Goal: Transaction & Acquisition: Purchase product/service

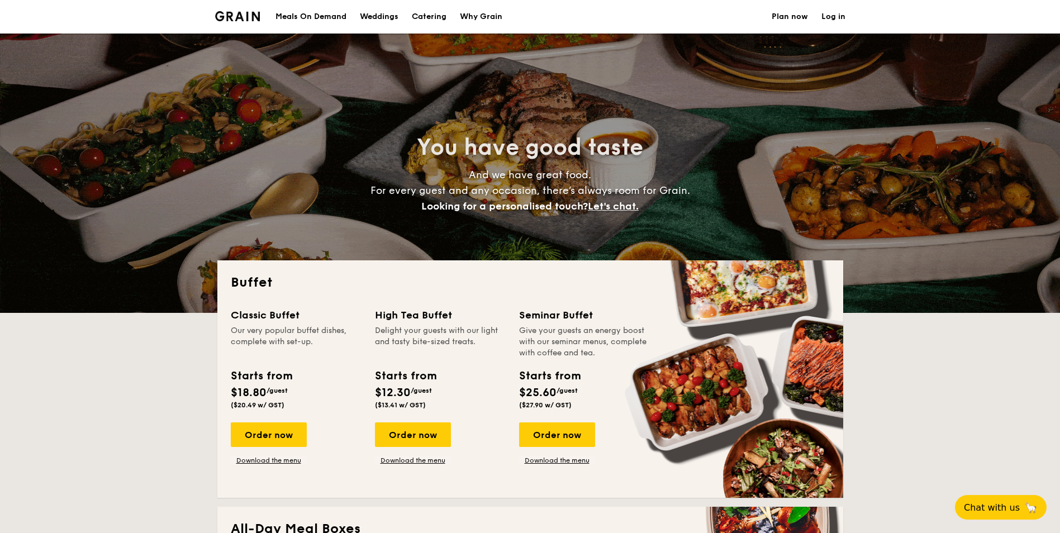
select select
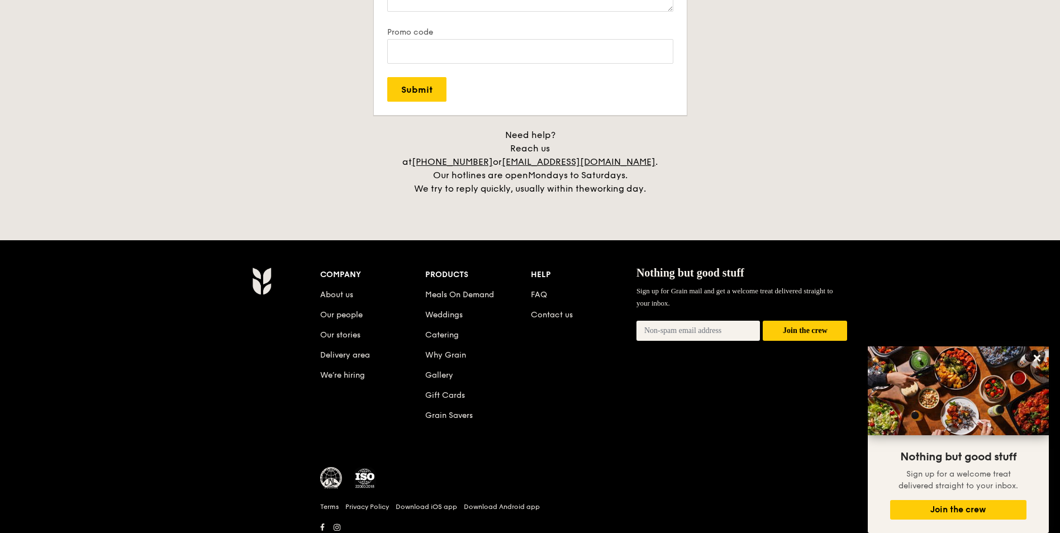
scroll to position [2270, 0]
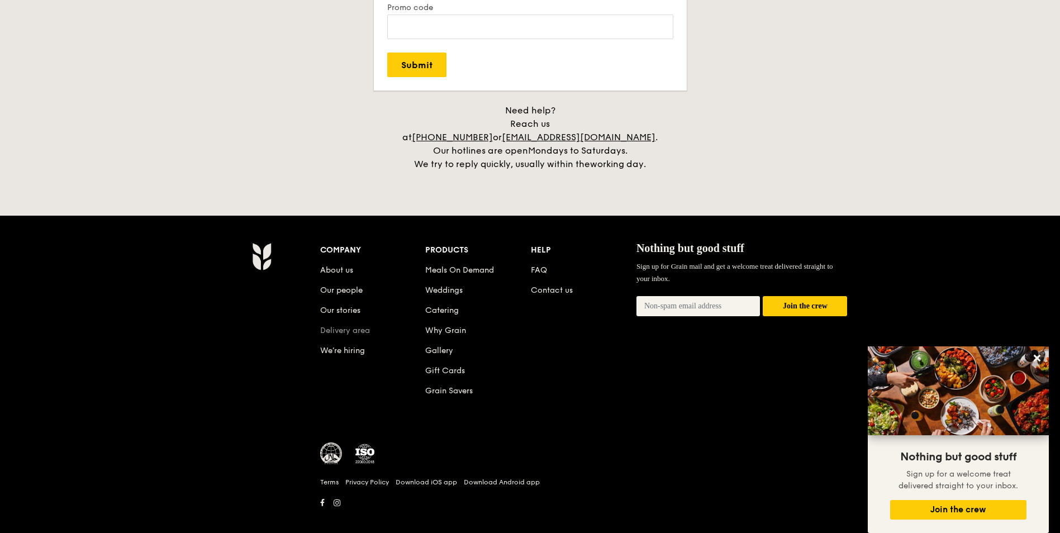
click at [340, 326] on link "Delivery area" at bounding box center [345, 330] width 50 height 9
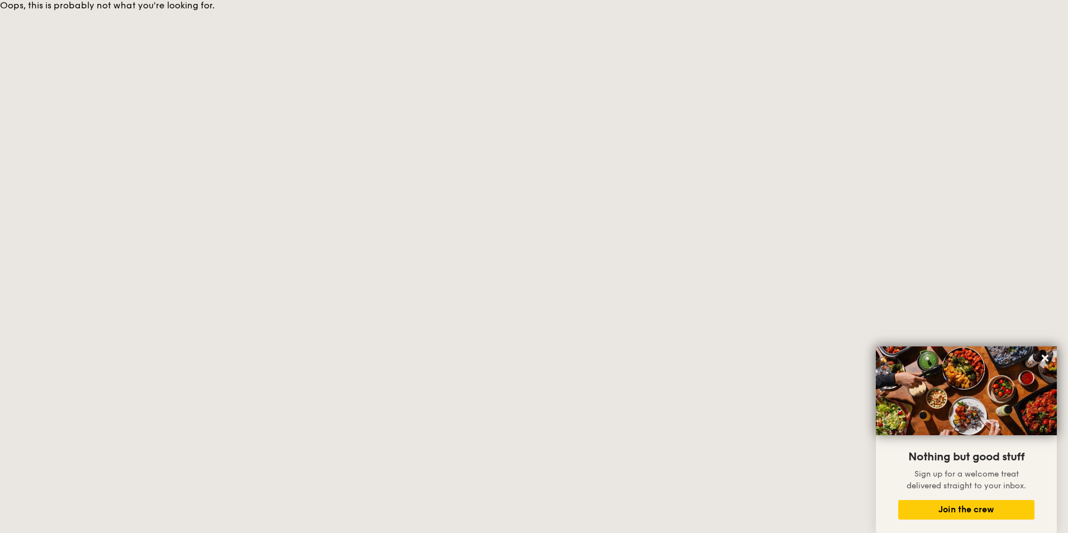
select select
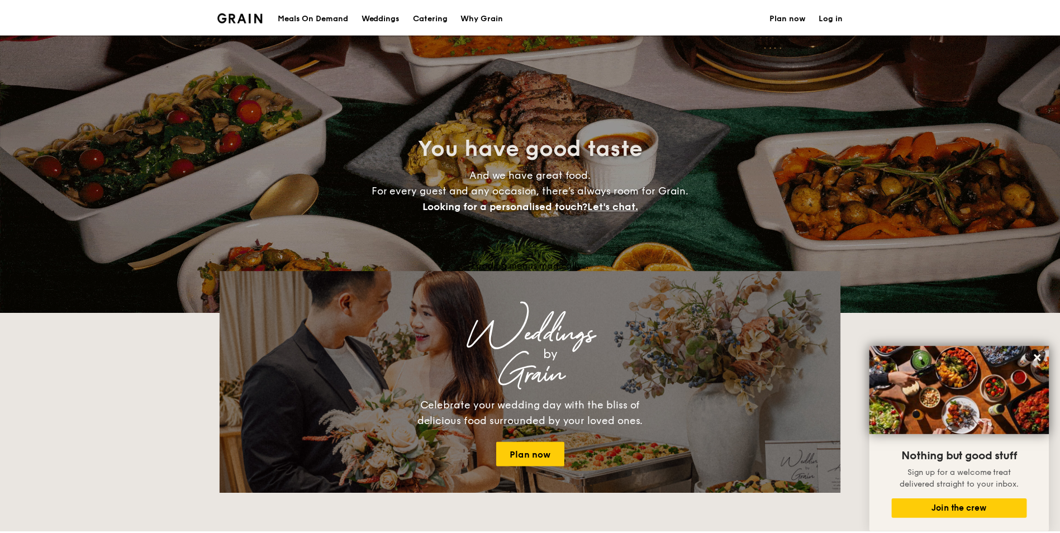
scroll to position [2270, 0]
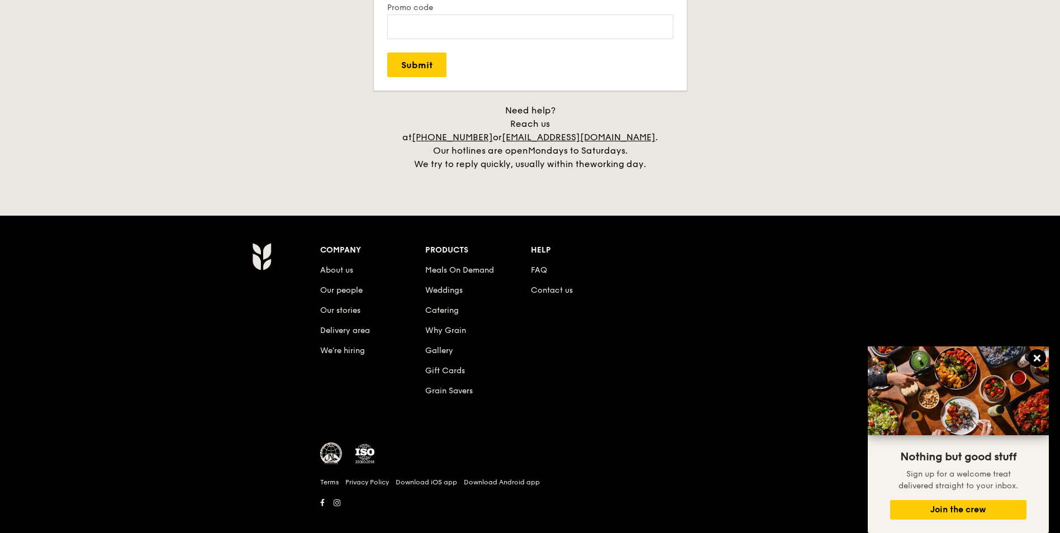
click at [1033, 349] on button at bounding box center [1037, 358] width 18 height 18
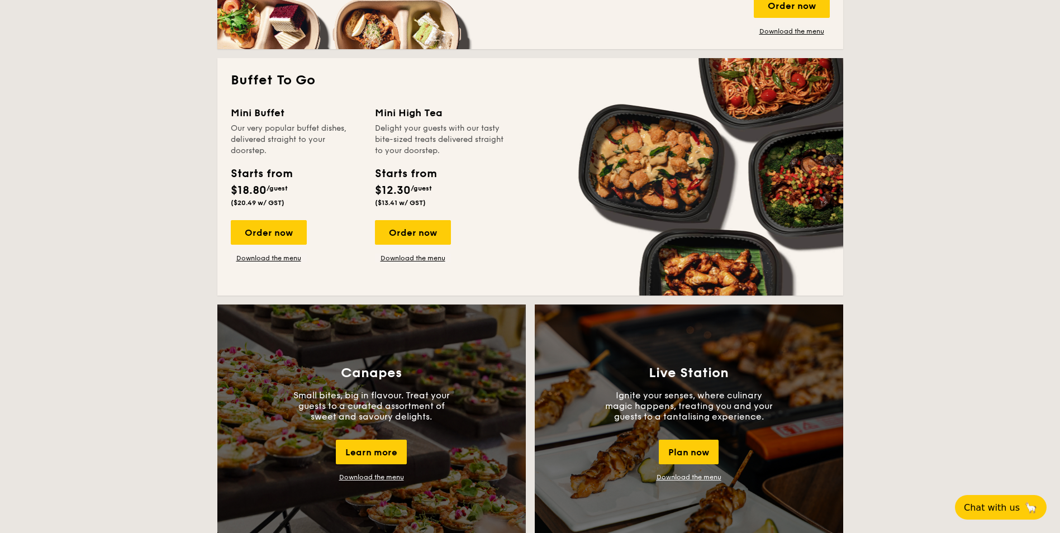
scroll to position [483, 0]
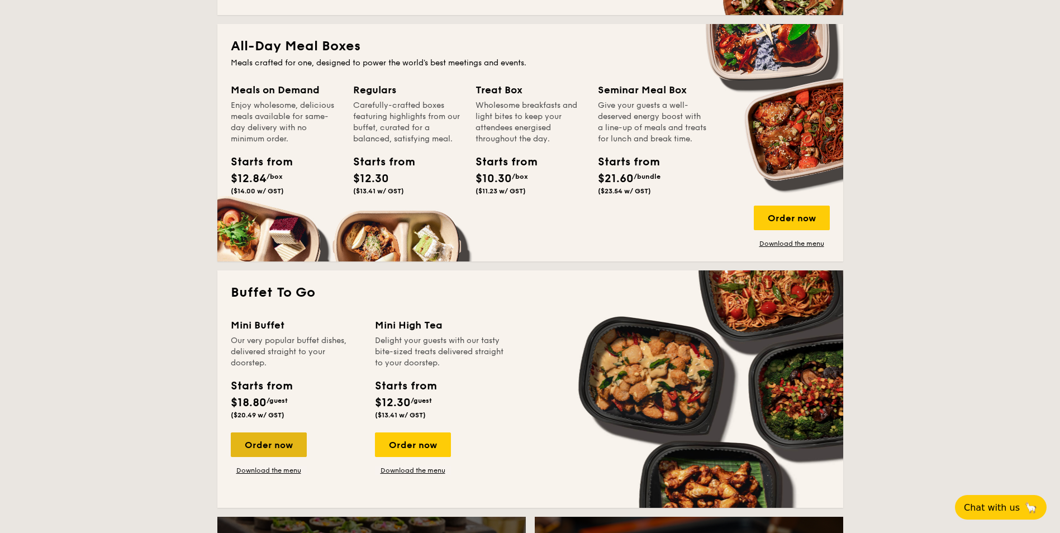
click at [281, 433] on div "Order now" at bounding box center [269, 444] width 76 height 25
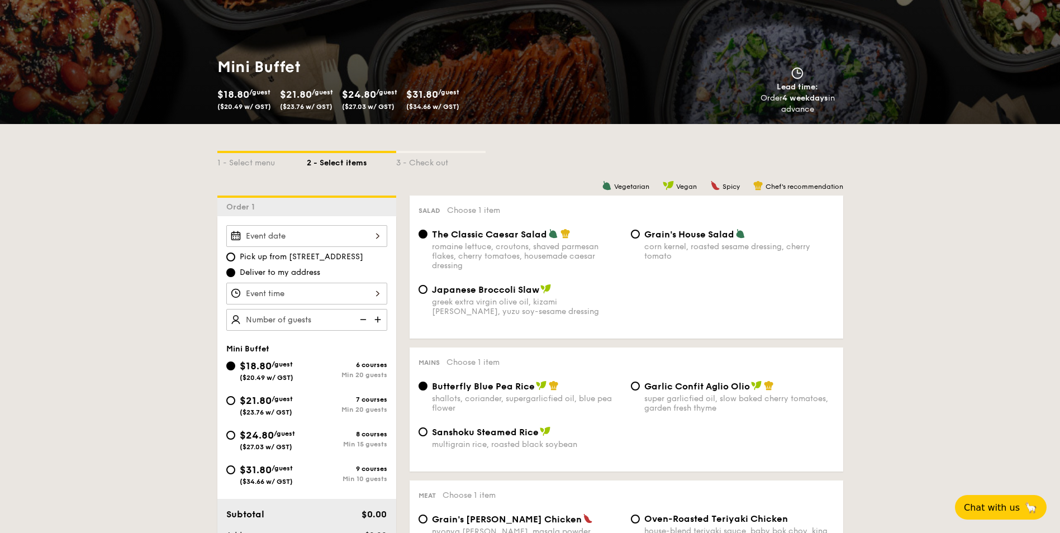
scroll to position [116, 0]
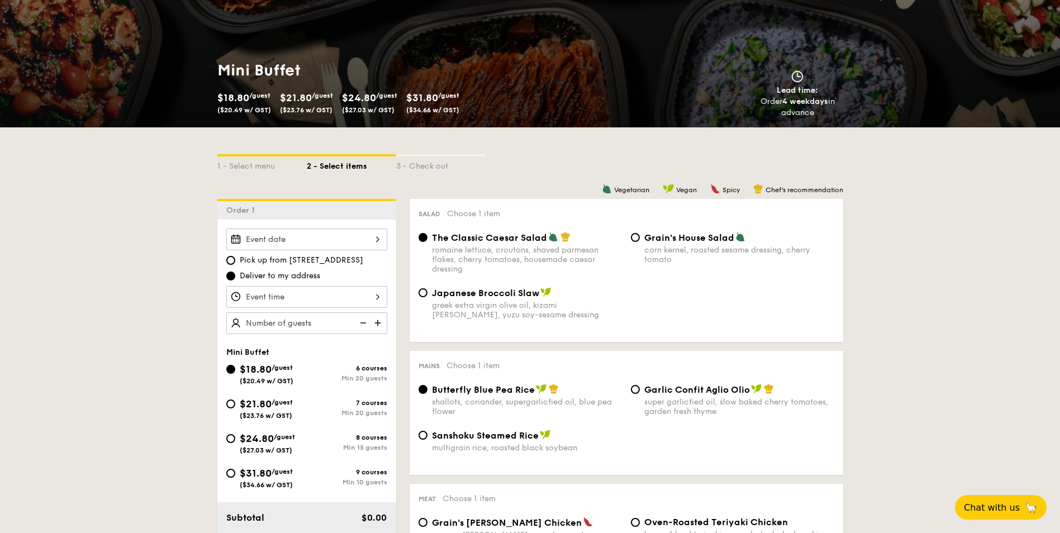
click at [233, 476] on input "$31.80 /guest ($34.66 w/ GST) 9 courses Min 10 guests" at bounding box center [230, 473] width 9 height 9
radio input "true"
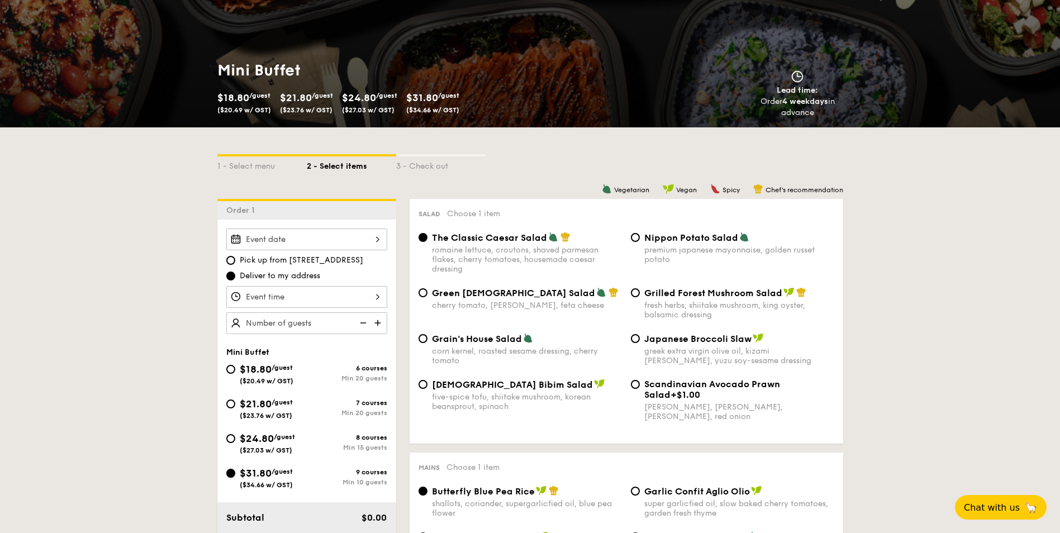
radio input "true"
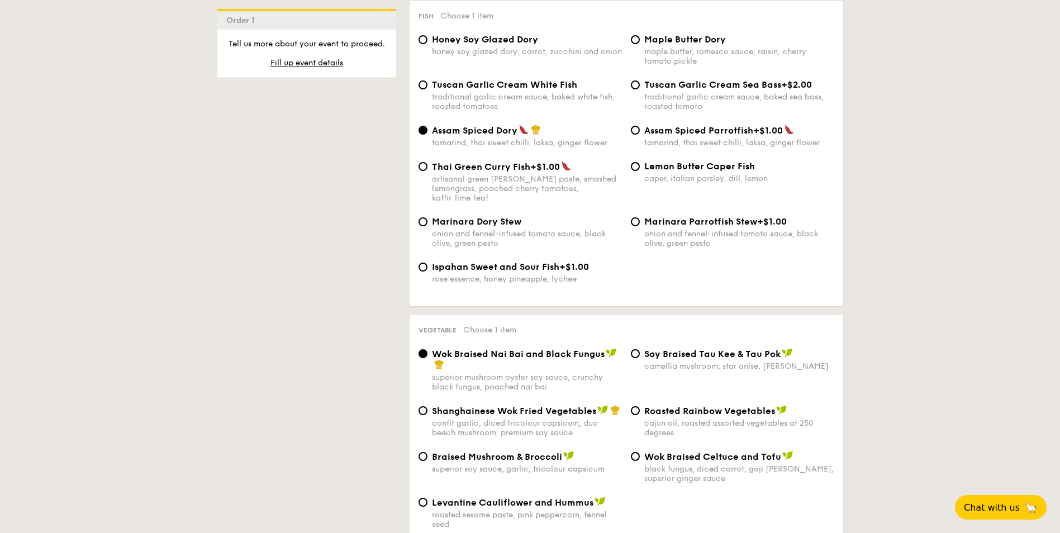
scroll to position [1289, 0]
